Goal: Transaction & Acquisition: Book appointment/travel/reservation

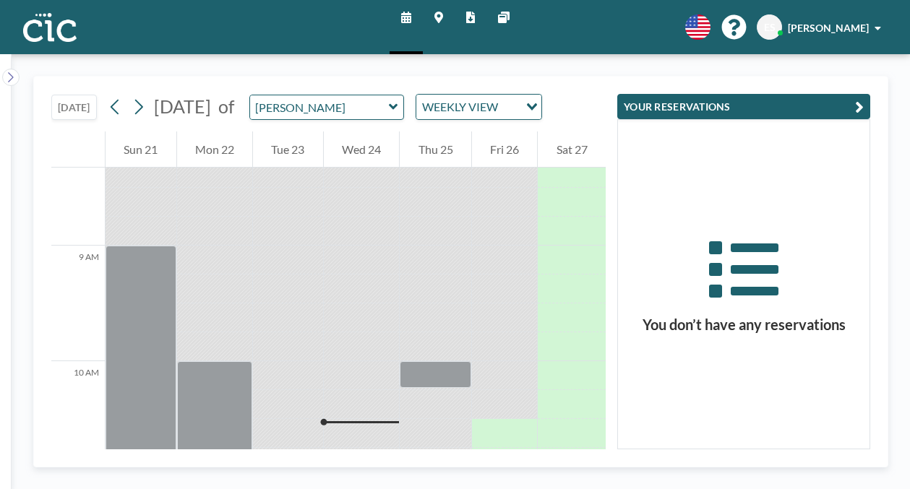
scroll to position [963, 0]
click at [441, 13] on icon at bounding box center [438, 18] width 9 height 12
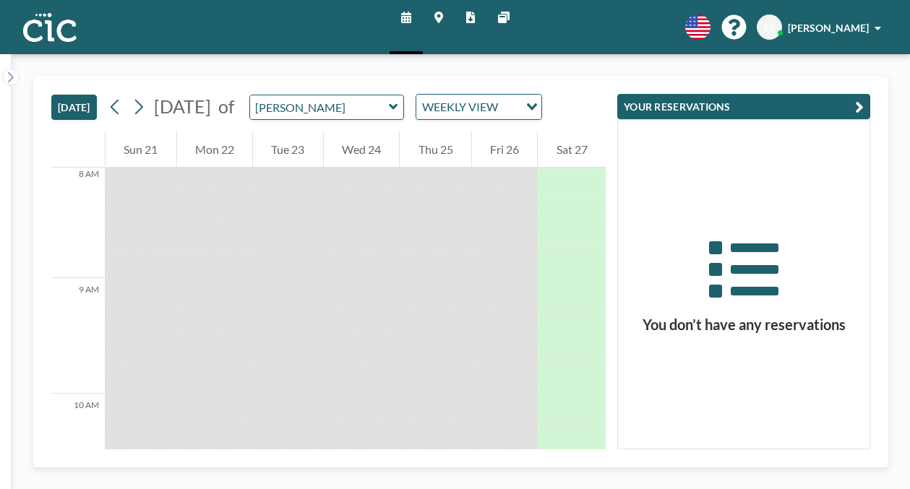
scroll to position [963, 0]
click at [440, 17] on icon at bounding box center [438, 18] width 9 height 12
click at [322, 95] on input "text" at bounding box center [319, 107] width 139 height 24
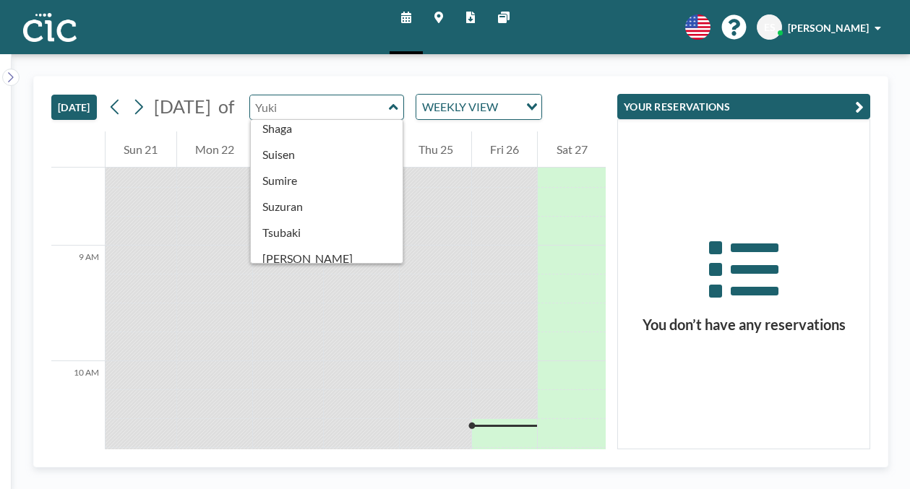
scroll to position [618, 0]
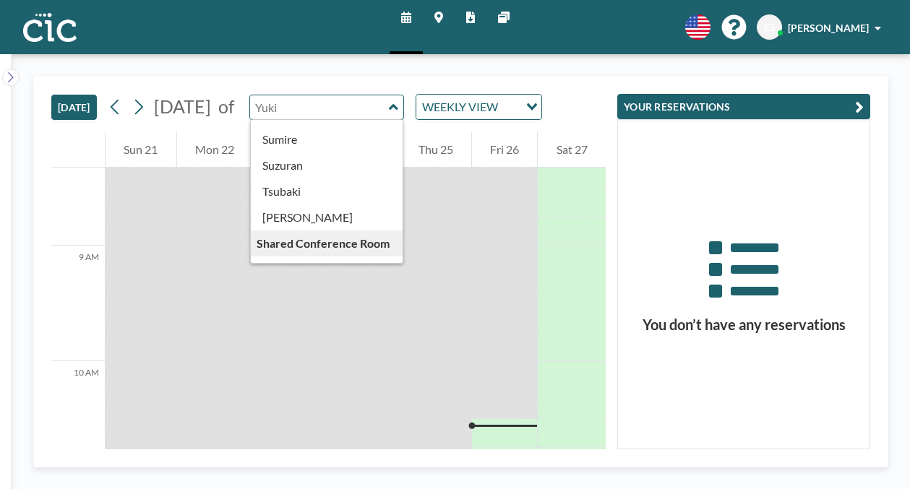
type input "Une"
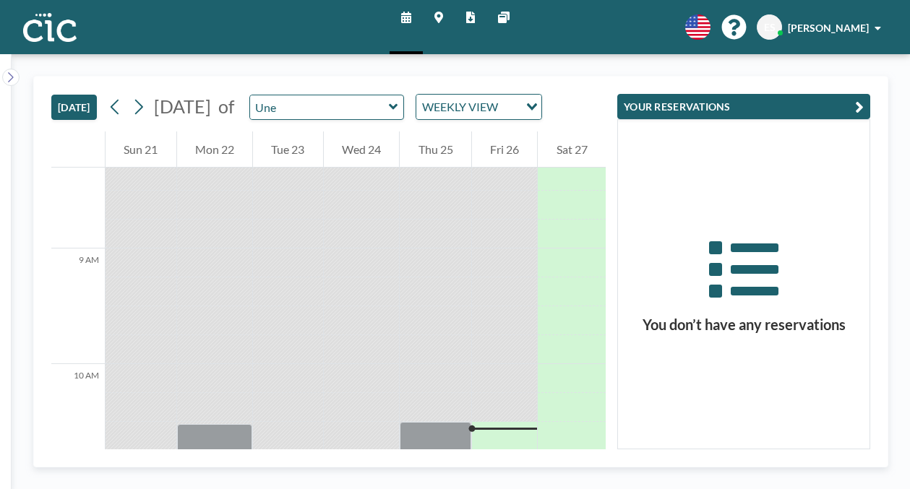
scroll to position [963, 0]
drag, startPoint x: 567, startPoint y: 210, endPoint x: 549, endPoint y: 284, distance: 75.8
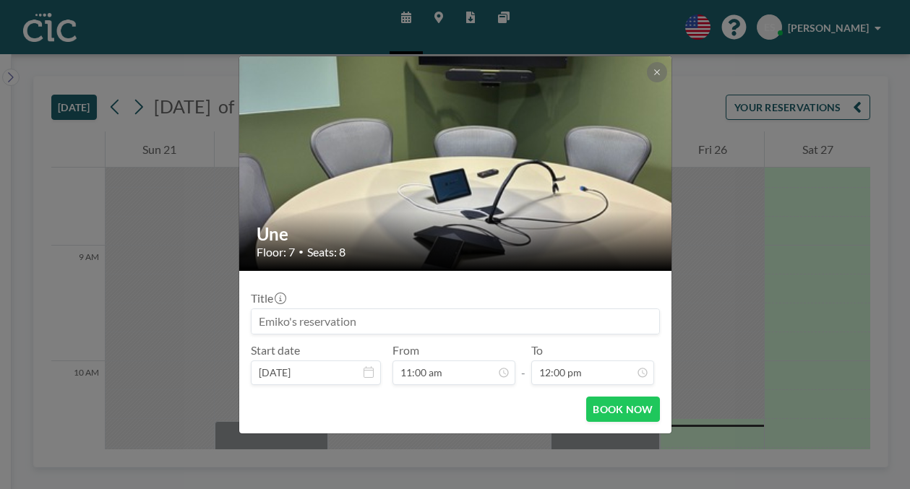
click at [359, 81] on div "Une Floor: 7 • Seats: 8 Title Start date Sep 26, 2025 From 11:00 am - To 12:00 …" at bounding box center [455, 244] width 910 height 489
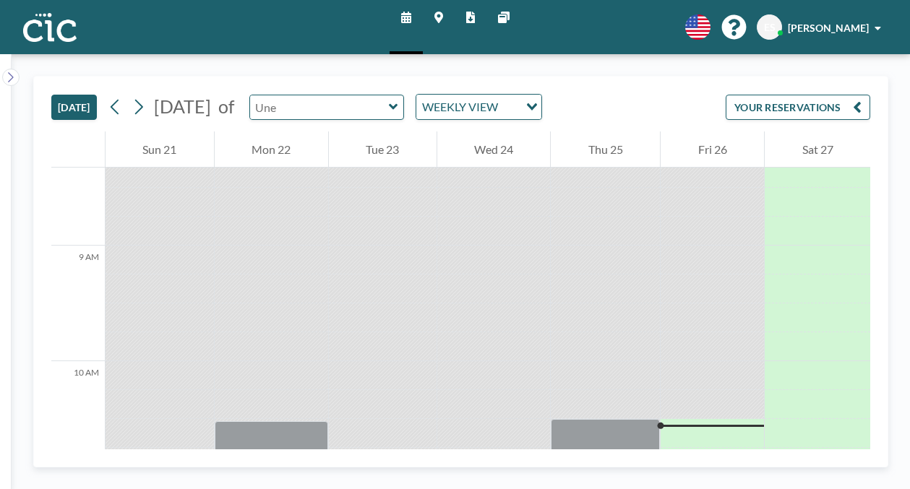
click at [359, 95] on input "text" at bounding box center [319, 107] width 139 height 24
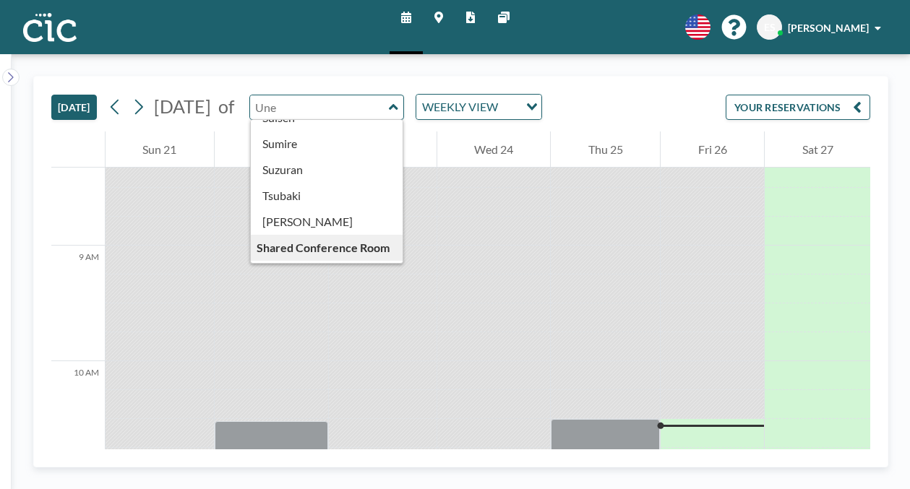
scroll to position [618, 0]
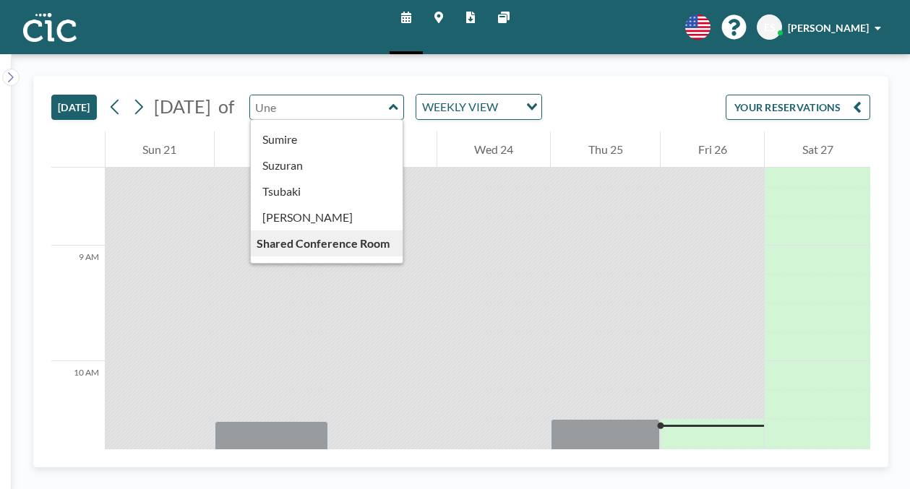
type input "Uroko"
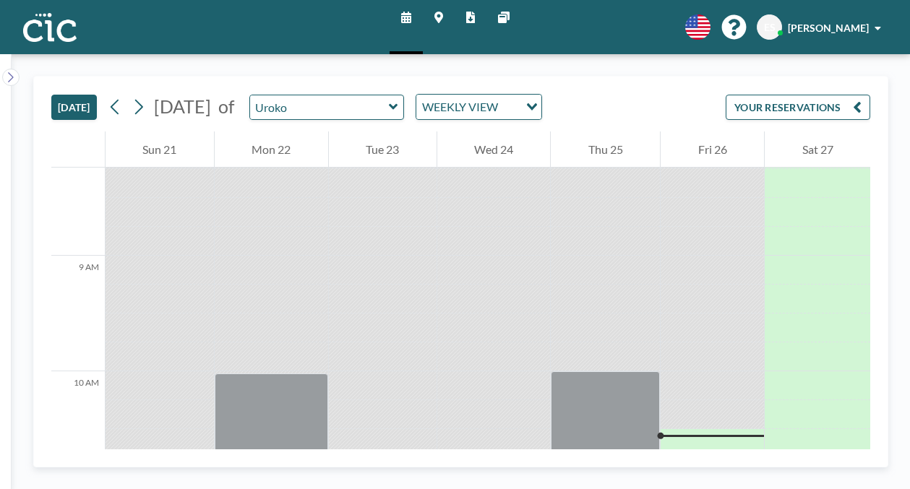
scroll to position [963, 0]
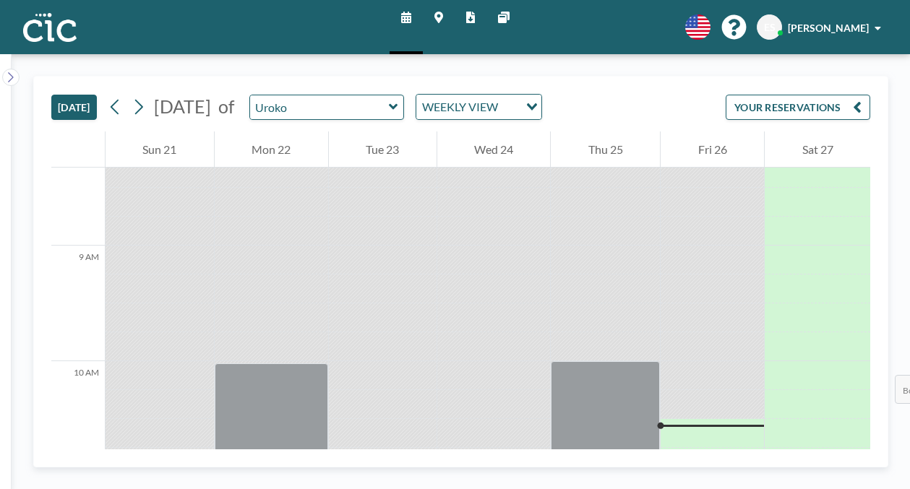
drag, startPoint x: 720, startPoint y: 220, endPoint x: 713, endPoint y: 291, distance: 71.2
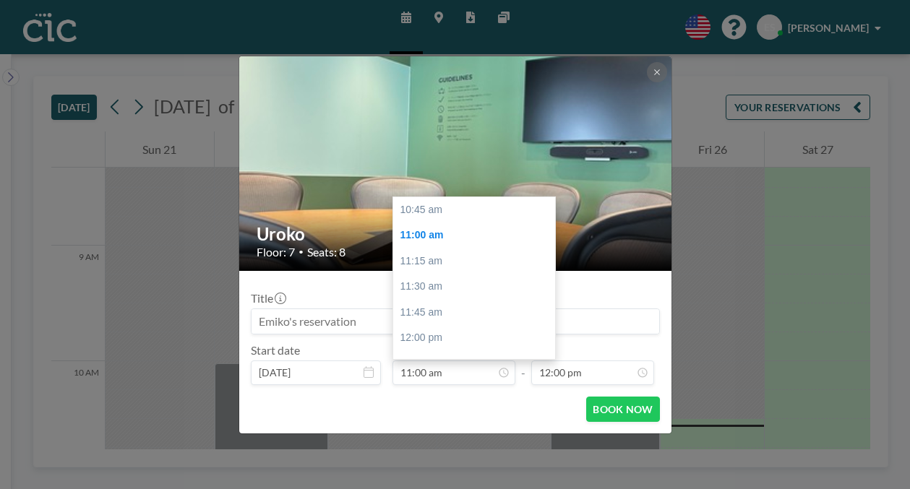
scroll to position [23, 0]
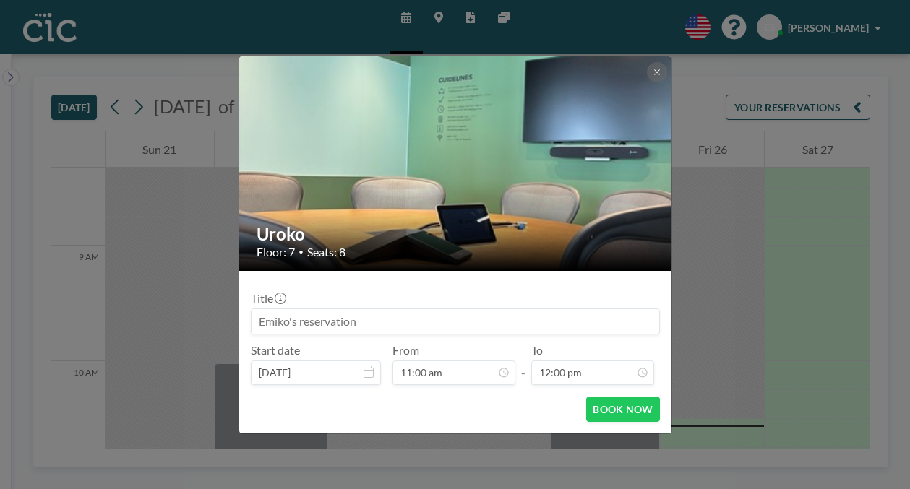
click at [363, 309] on input at bounding box center [456, 321] width 408 height 25
type input "Fukuoka Now"
click at [602, 397] on button "BOOK NOW" at bounding box center [622, 409] width 73 height 25
